Goal: Find specific page/section: Find specific page/section

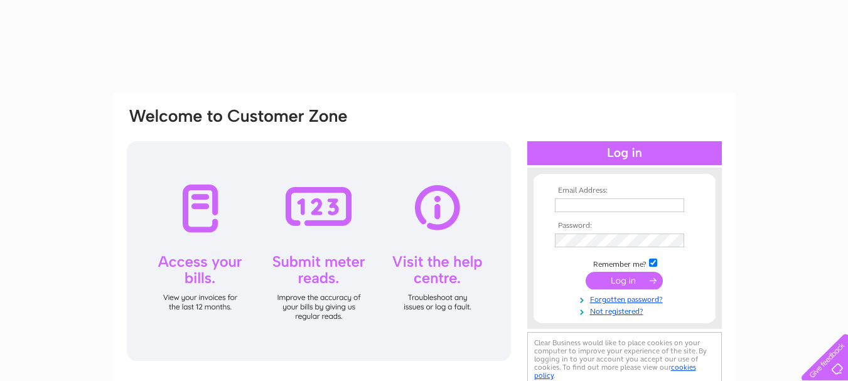
type input "[EMAIL_ADDRESS][DOMAIN_NAME]"
click at [622, 282] on input "submit" at bounding box center [624, 281] width 77 height 18
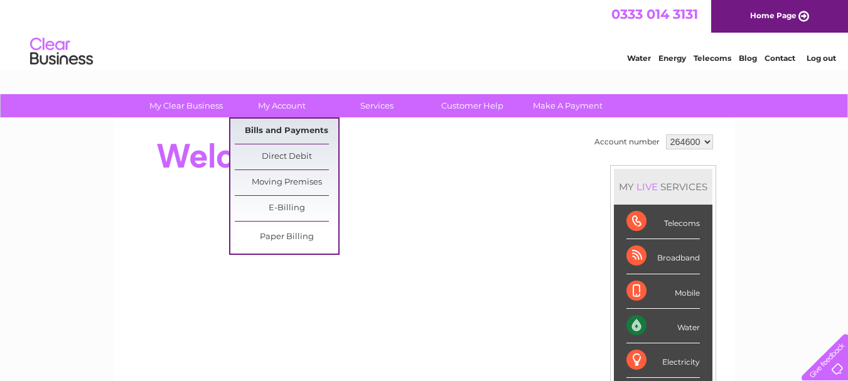
click at [281, 131] on link "Bills and Payments" at bounding box center [287, 131] width 104 height 25
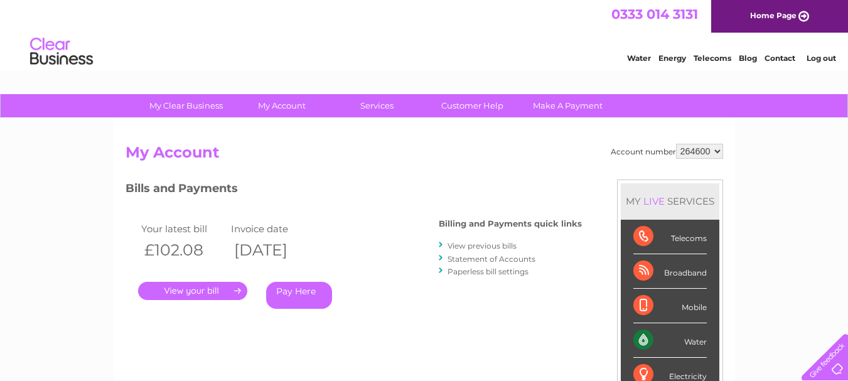
click at [194, 292] on link "." at bounding box center [192, 291] width 109 height 18
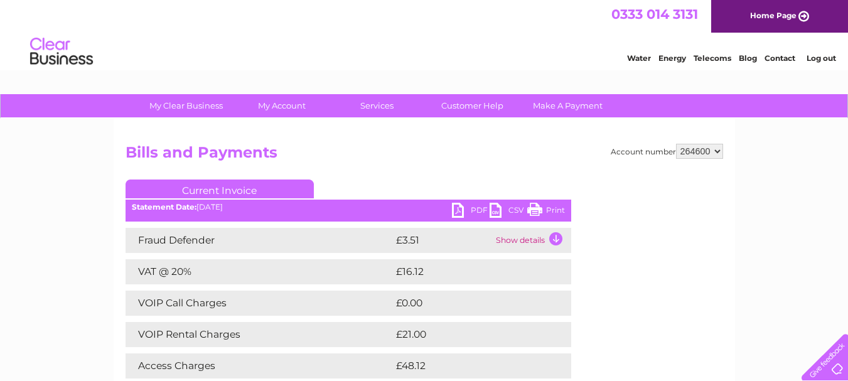
click at [537, 207] on link "Print" at bounding box center [547, 212] width 38 height 18
